Goal: Task Accomplishment & Management: Use online tool/utility

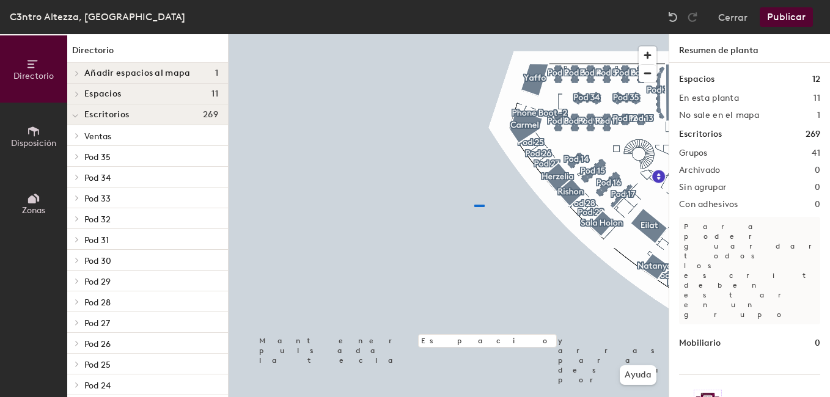
click at [474, 34] on div at bounding box center [449, 34] width 440 height 0
click at [610, 34] on div at bounding box center [449, 34] width 440 height 0
click at [115, 70] on span "Añadir espacios al mapa" at bounding box center [137, 73] width 106 height 10
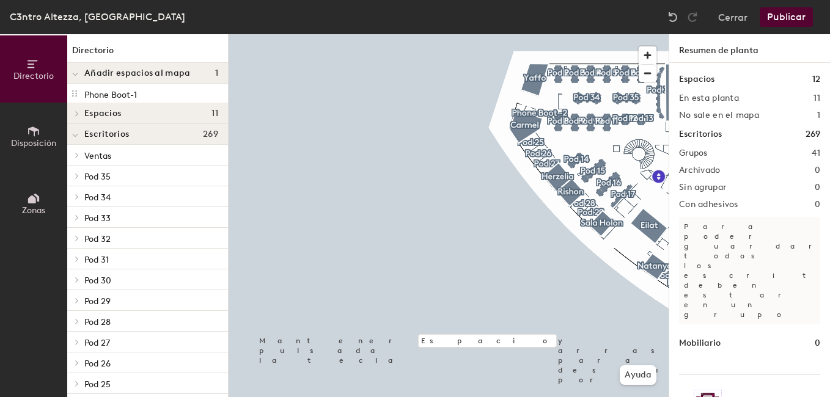
click at [115, 70] on span "Añadir espacios al mapa" at bounding box center [137, 73] width 106 height 10
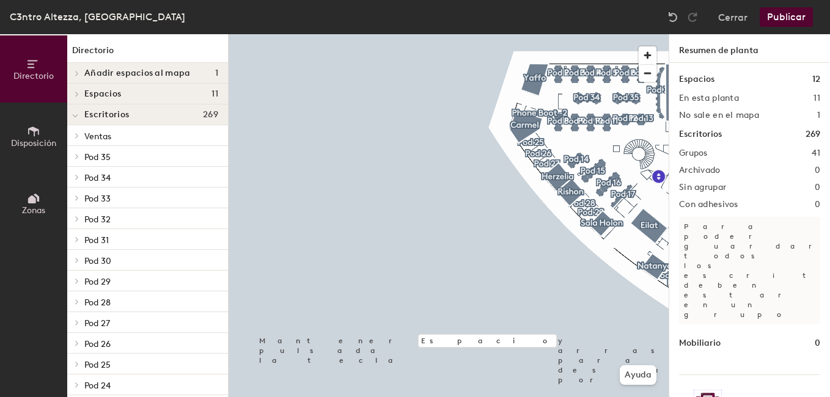
click at [115, 89] on span "Espacios" at bounding box center [102, 94] width 37 height 10
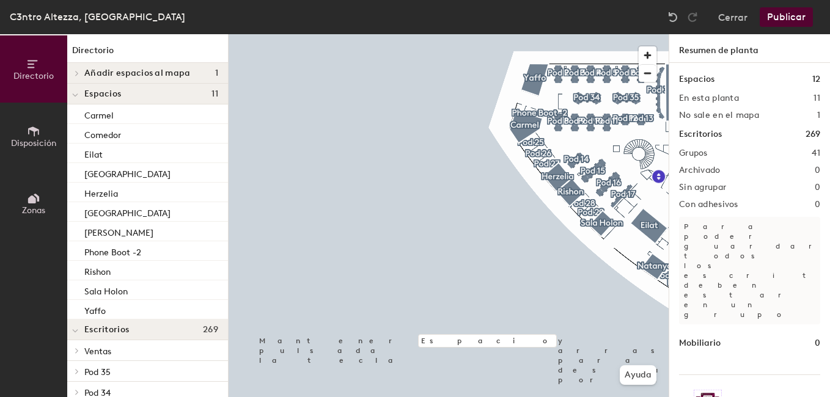
click at [115, 89] on span "Espacios" at bounding box center [102, 94] width 37 height 10
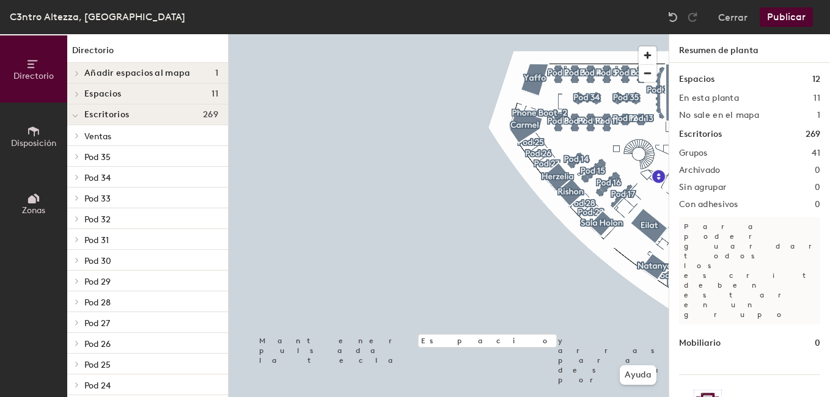
click at [115, 113] on span "Escritorios" at bounding box center [106, 115] width 45 height 10
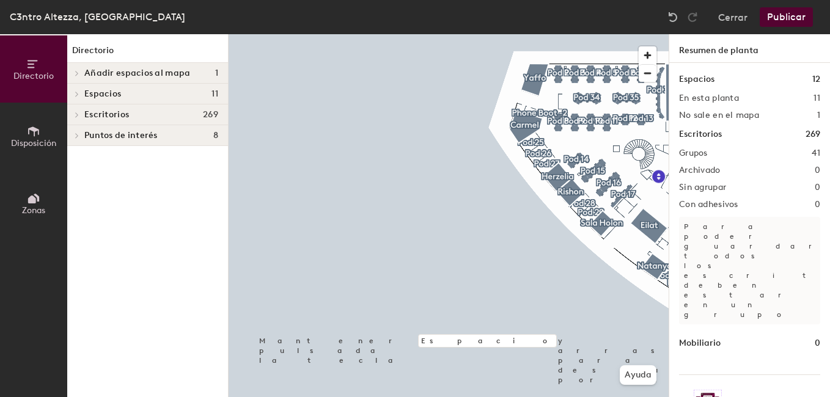
click at [115, 113] on span "Escritorios" at bounding box center [106, 115] width 45 height 10
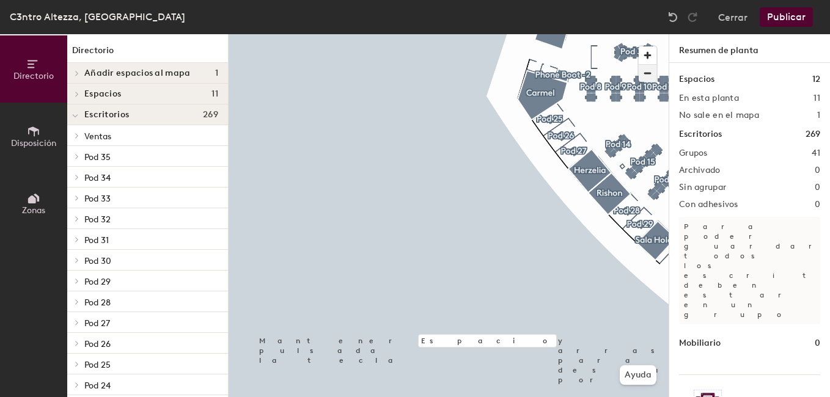
click at [647, 78] on span "button" at bounding box center [648, 73] width 18 height 17
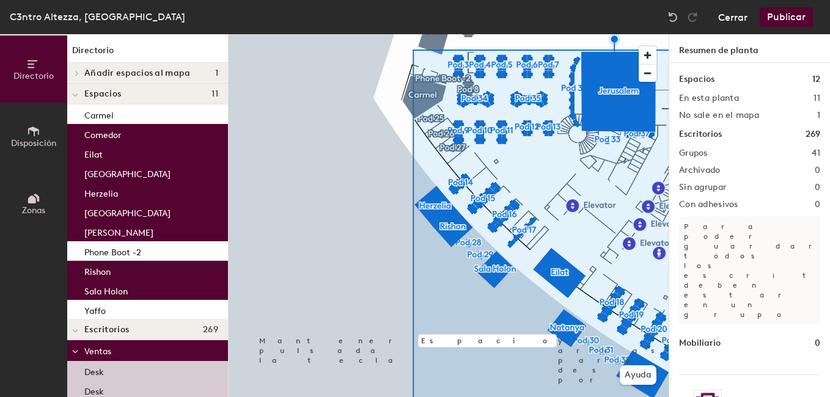
click at [724, 18] on button "Cerrar" at bounding box center [732, 17] width 29 height 20
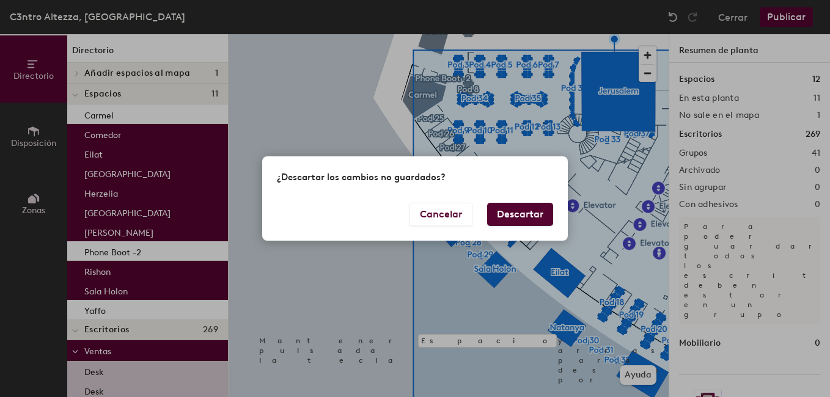
click at [524, 211] on button "Descartar" at bounding box center [520, 214] width 66 height 23
